Goal: Task Accomplishment & Management: Manage account settings

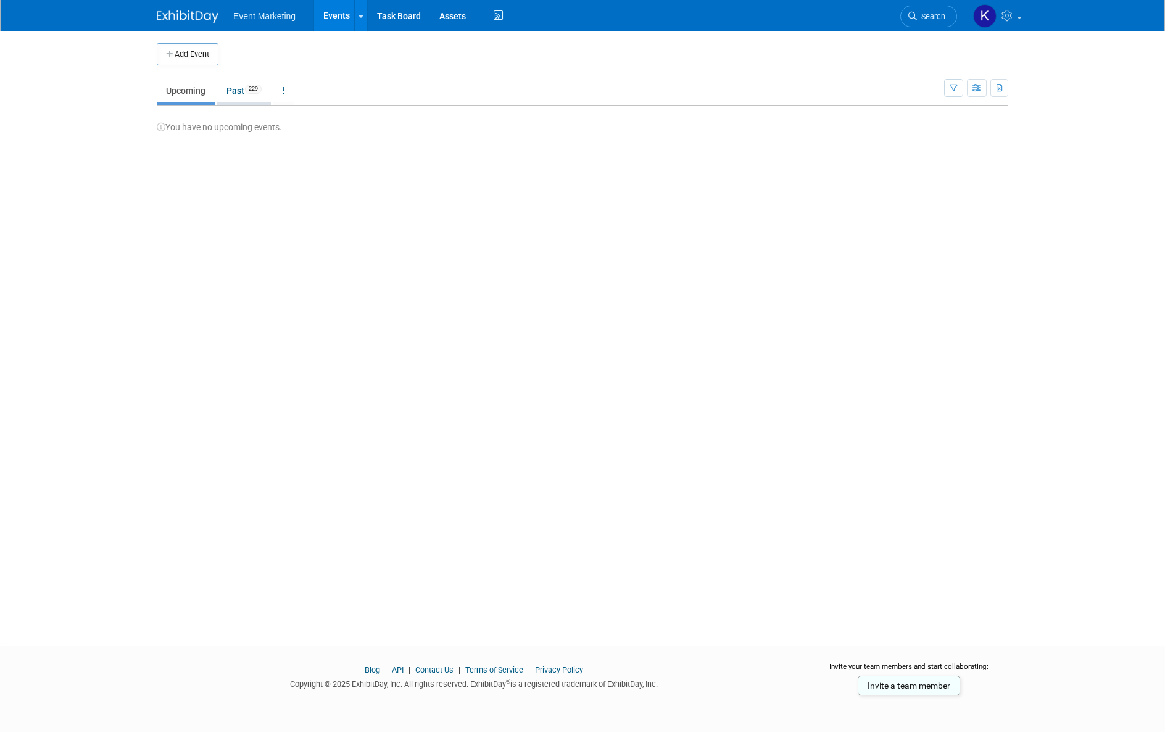
click at [231, 93] on link "Past 229" at bounding box center [244, 90] width 54 height 23
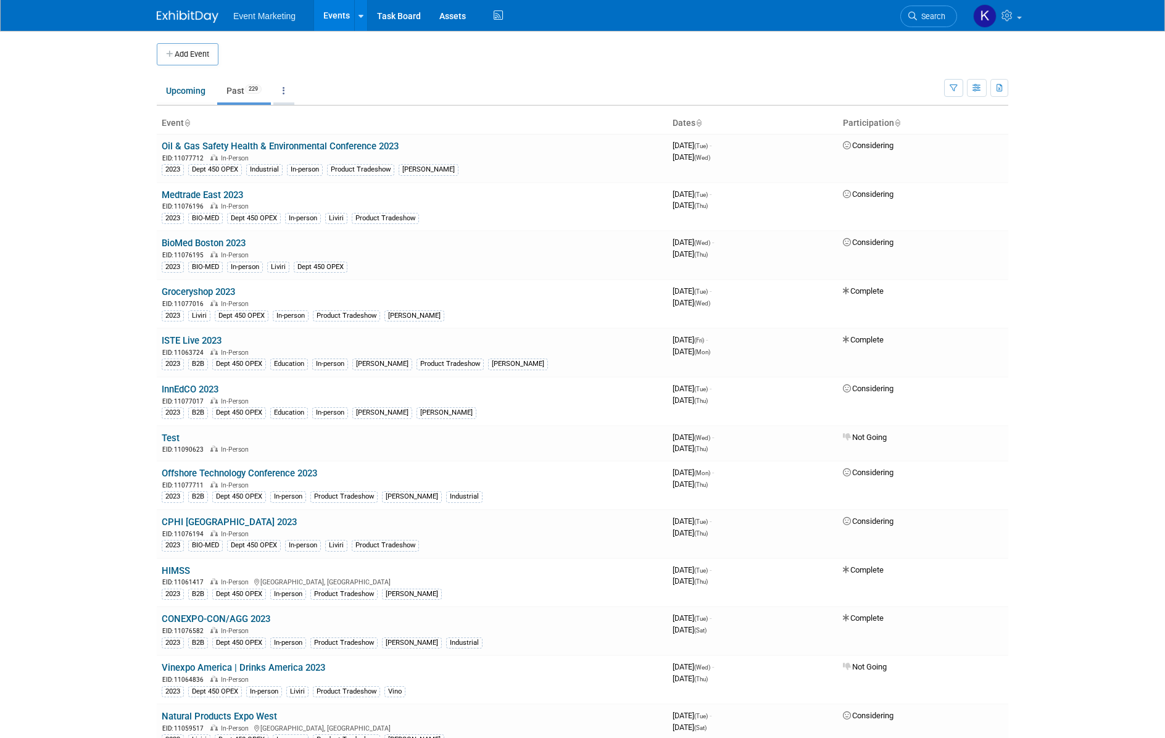
click at [285, 92] on icon at bounding box center [284, 90] width 2 height 9
click at [301, 117] on link "All Events 229 Past and Upcoming" at bounding box center [322, 118] width 98 height 27
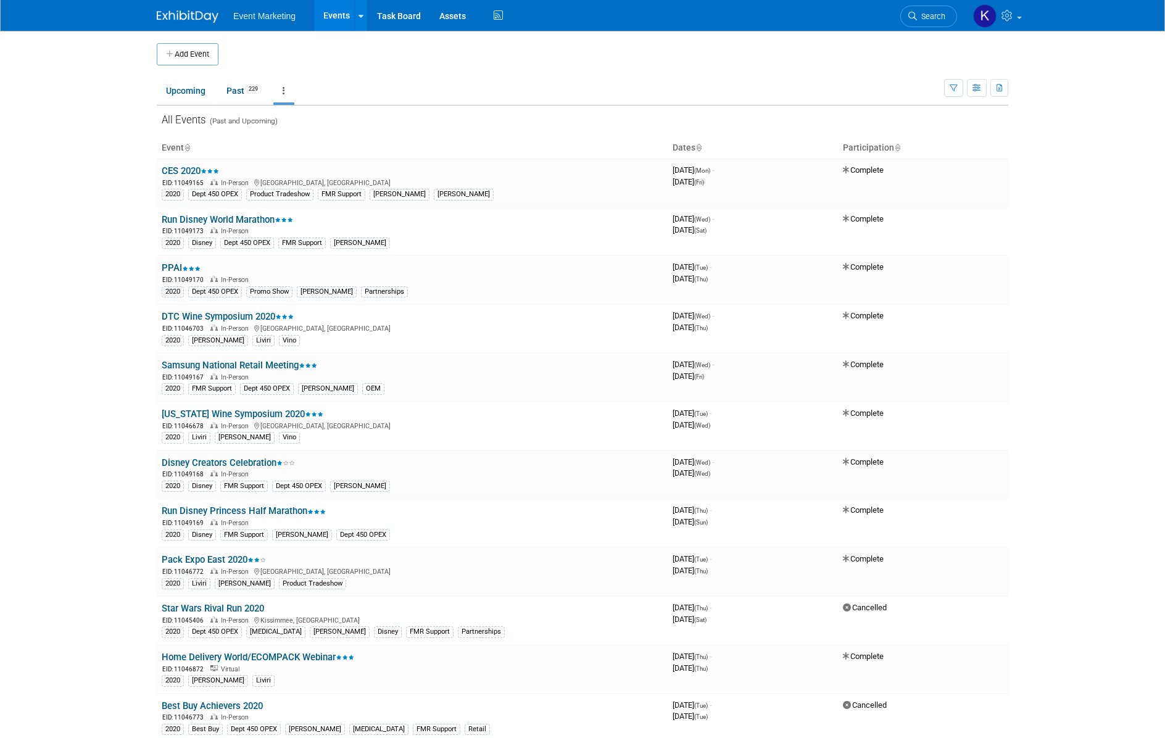
click at [285, 89] on icon at bounding box center [284, 90] width 2 height 9
click at [312, 144] on link "Grouped Annually Events grouped by year" at bounding box center [322, 146] width 98 height 27
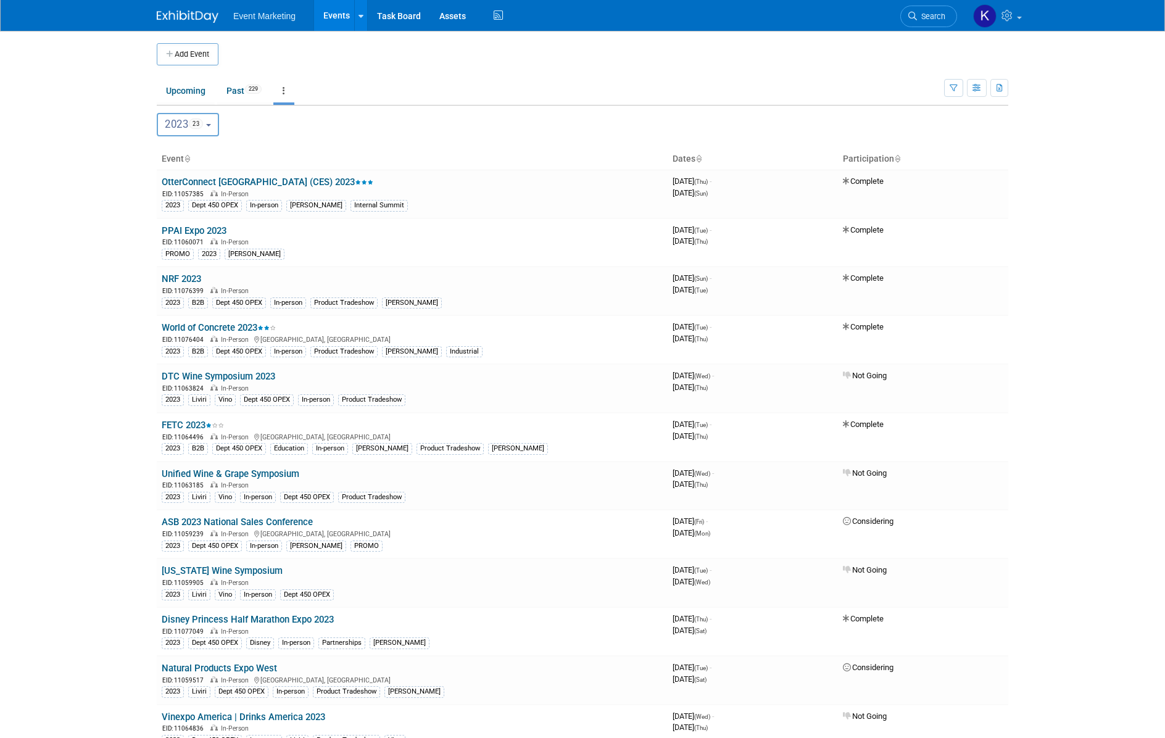
click at [280, 93] on link at bounding box center [283, 90] width 21 height 23
click at [323, 112] on link "All Events 229 Past and Upcoming" at bounding box center [322, 118] width 98 height 27
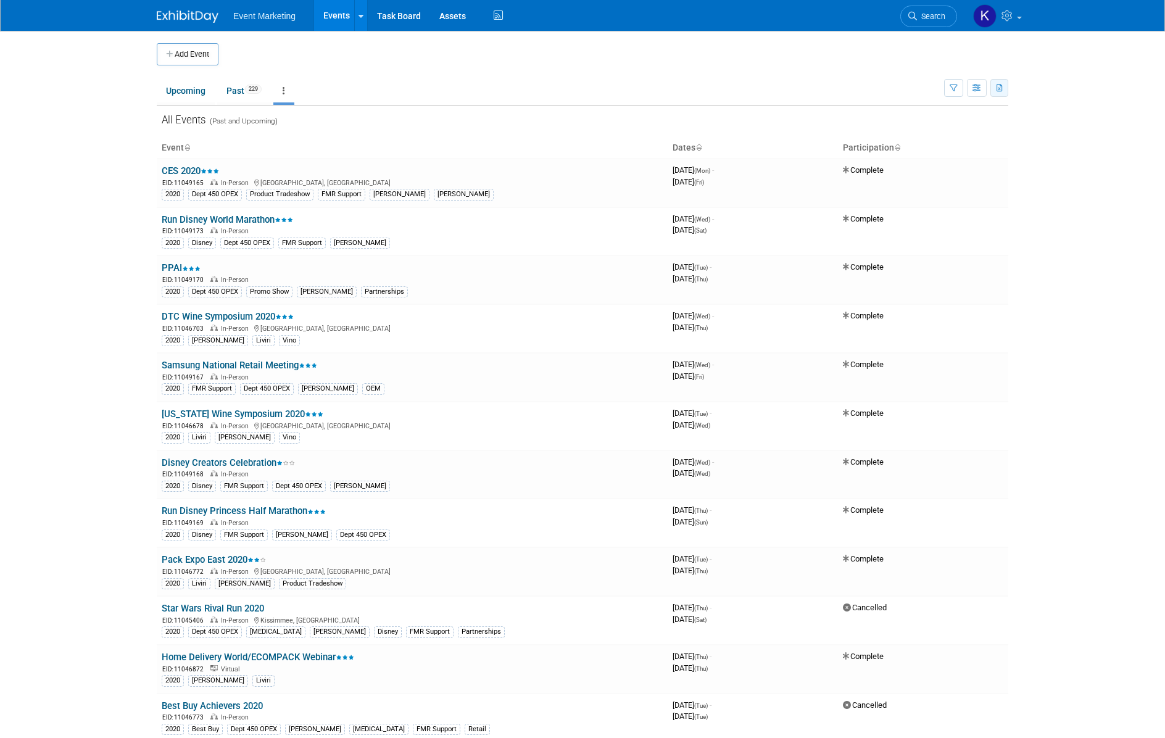
click at [1006, 91] on button "button" at bounding box center [999, 88] width 18 height 18
click at [952, 126] on span "(229 Events)" at bounding box center [959, 127] width 42 height 9
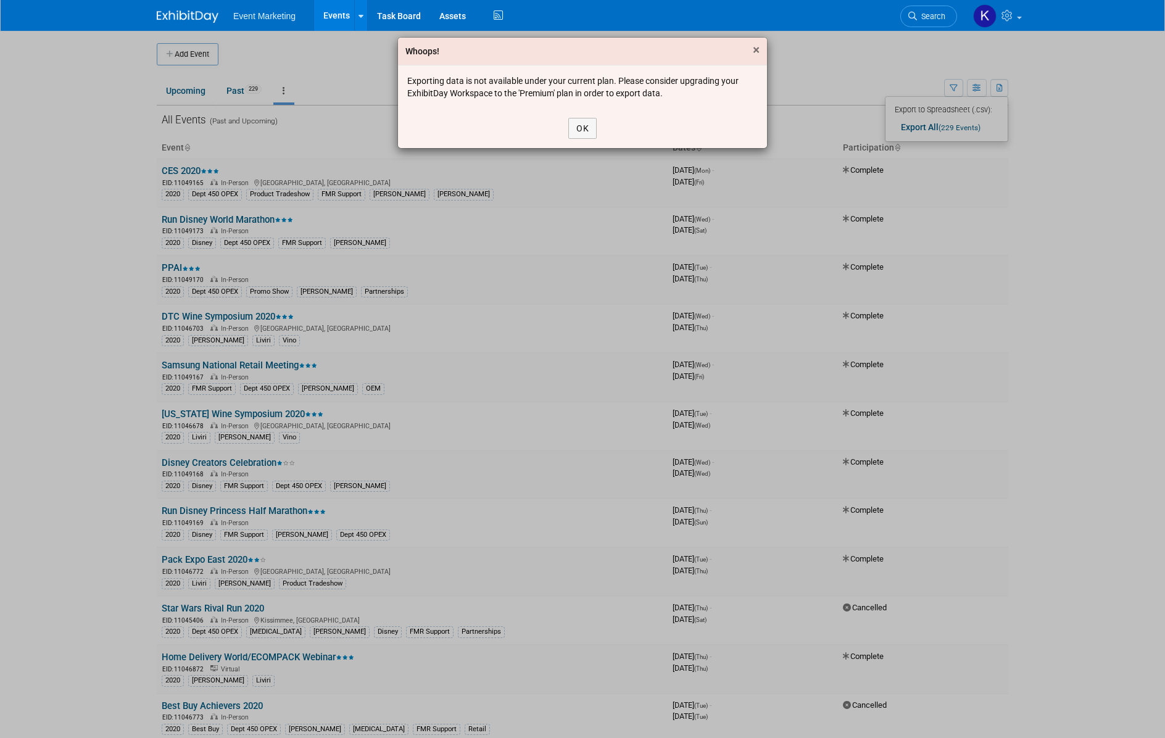
click at [756, 48] on span "×" at bounding box center [756, 50] width 7 height 15
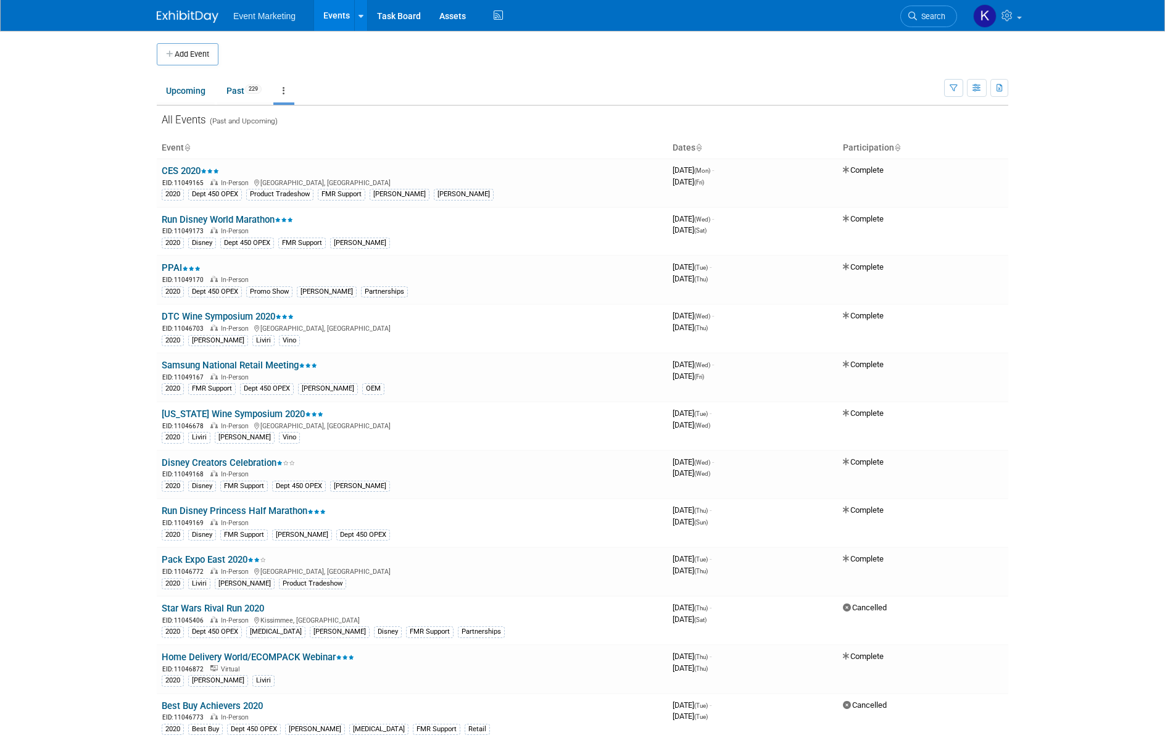
click at [1088, 316] on body "Event Marketing Events Add Event Bulk Upload Events Shareable Event Boards Rece…" at bounding box center [582, 369] width 1165 height 738
click at [284, 89] on icon at bounding box center [284, 90] width 2 height 9
click at [979, 17] on img at bounding box center [984, 15] width 23 height 23
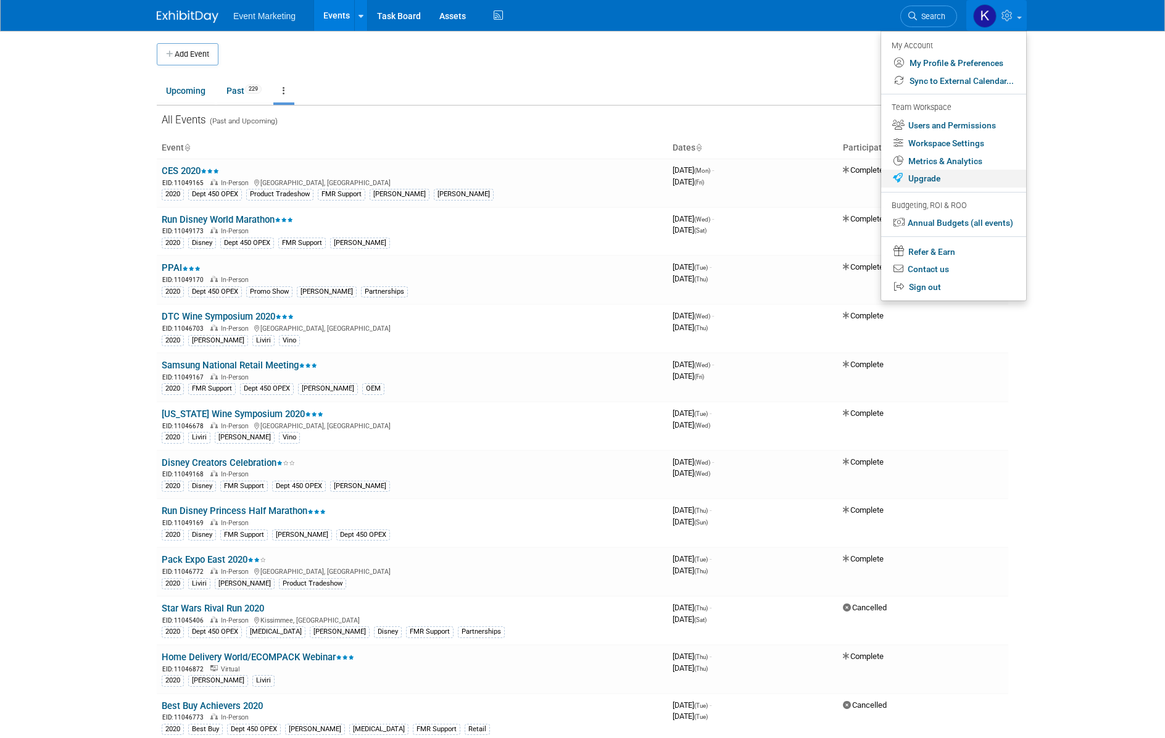
click at [944, 178] on link "Upgrade" at bounding box center [953, 179] width 145 height 18
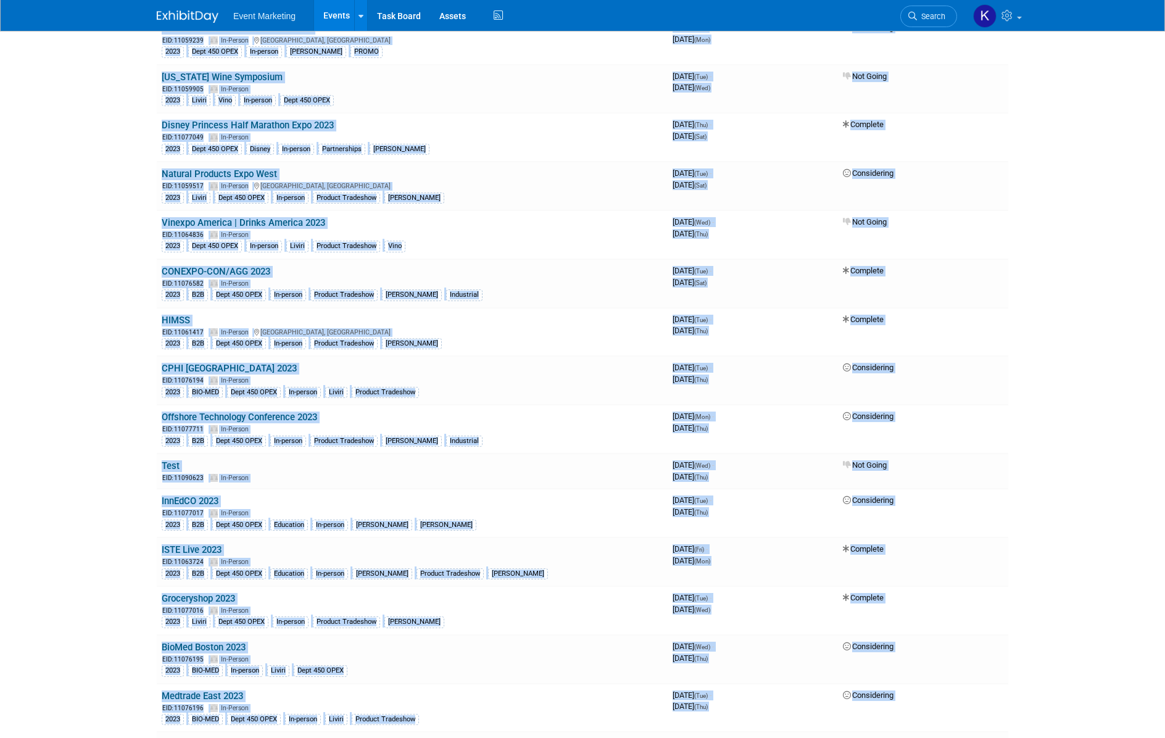
scroll to position [10514, 0]
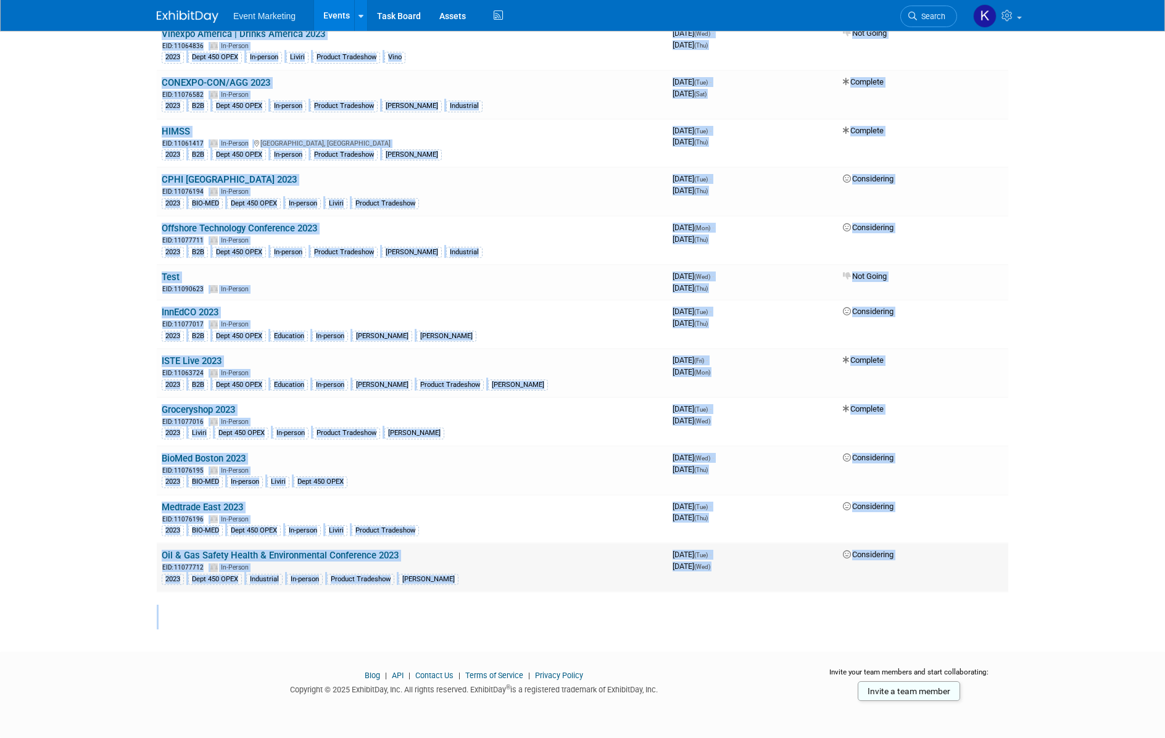
drag, startPoint x: 147, startPoint y: 165, endPoint x: 896, endPoint y: 584, distance: 857.8
copy div "Event Dates Participation CES 2020 EID: 11049165 In-Person Las Vegas, NV 2020 D…"
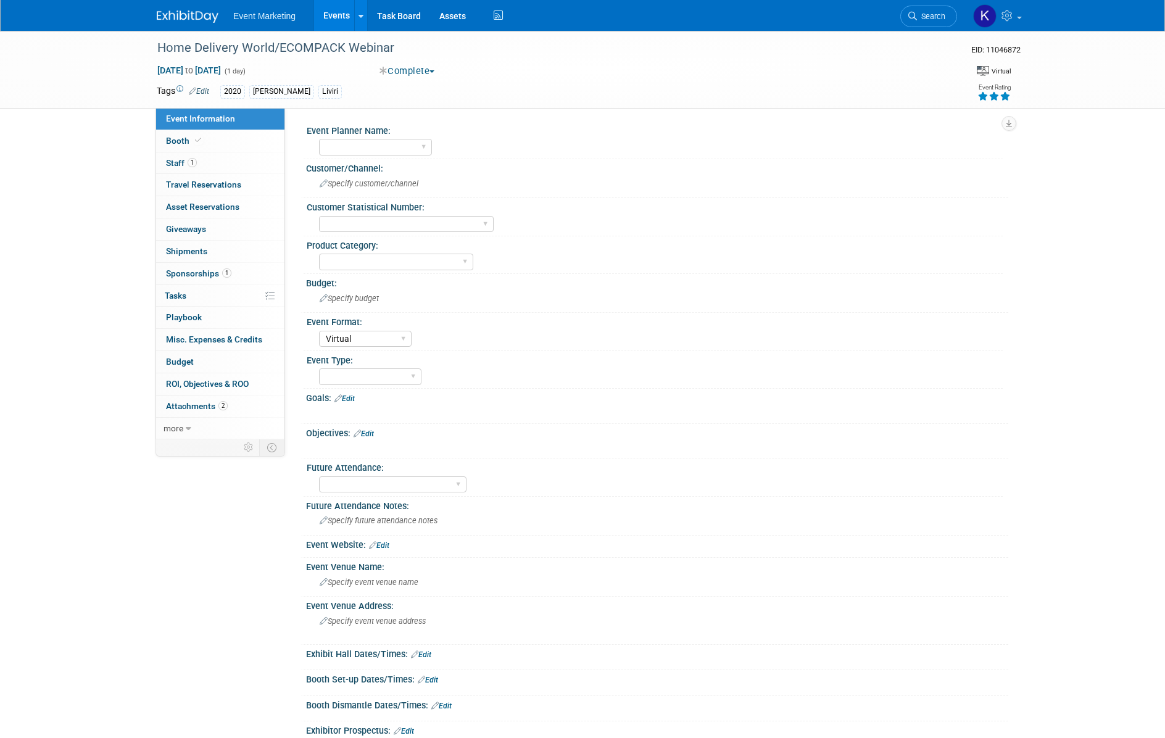
select select "Virtual"
